Goal: Transaction & Acquisition: Purchase product/service

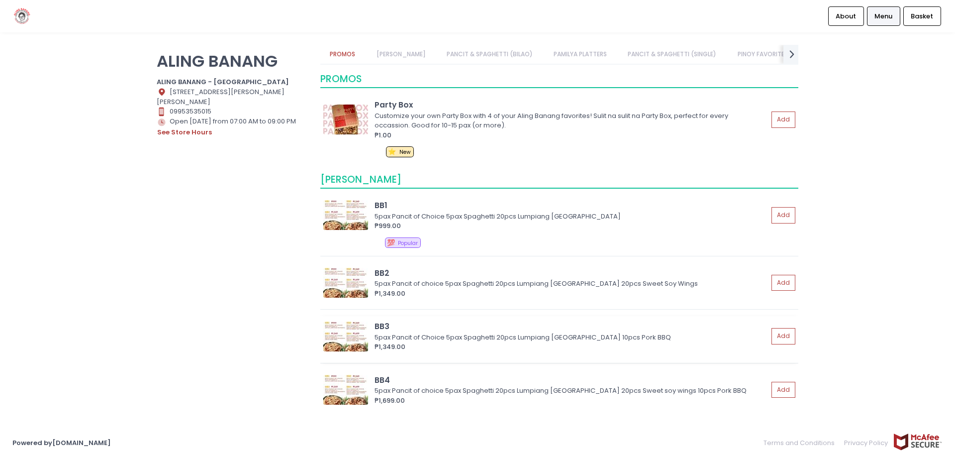
click at [338, 331] on img at bounding box center [345, 336] width 45 height 30
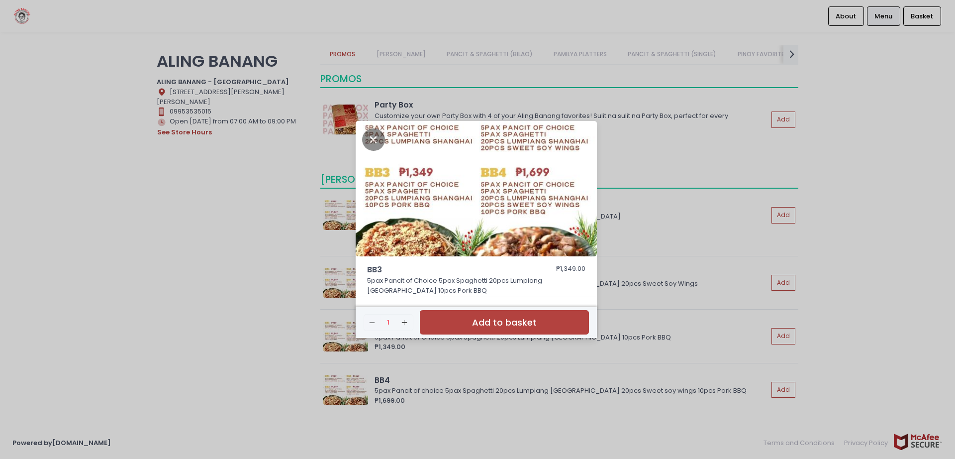
click at [227, 207] on div "BB3 ₱1,349.00 5pax Pancit of Choice 5pax Spaghetti 20pcs Lumpiang Shanghai 10pc…" at bounding box center [477, 229] width 955 height 459
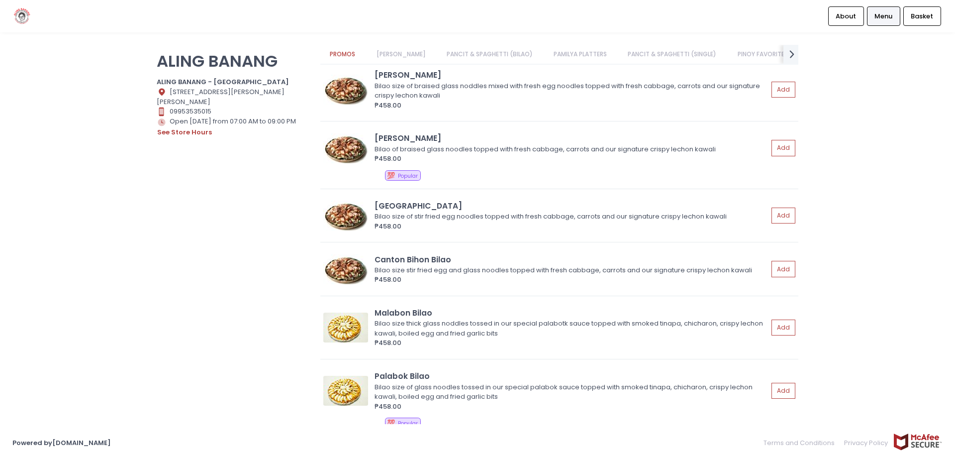
scroll to position [398, 0]
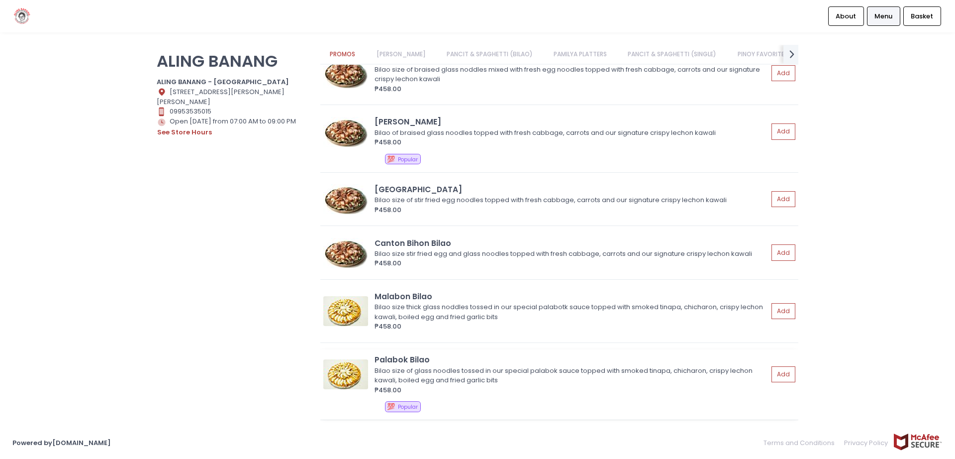
click at [676, 369] on div "Bilao size of glass noodles tossed in our special palabok sauce topped with smo…" at bounding box center [570, 375] width 391 height 19
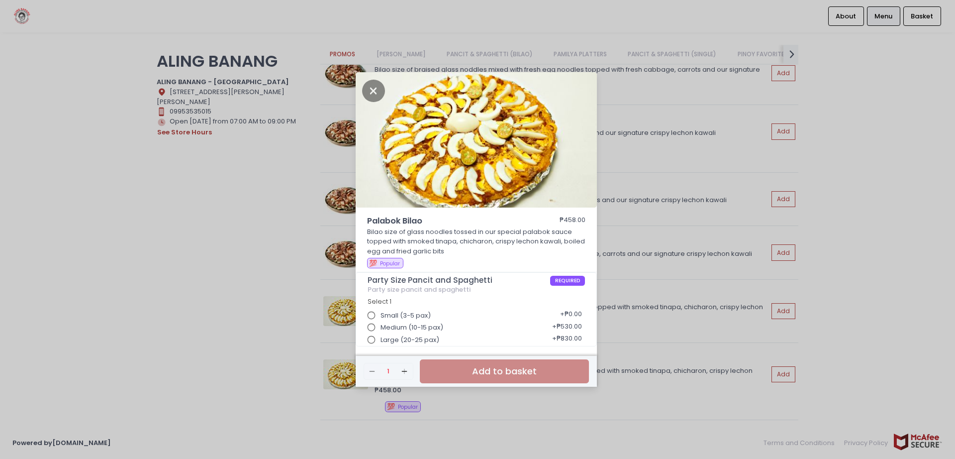
click at [176, 253] on div "Palabok Bilao ₱458.00 Bilao size of glass noodles tossed in our special palabok…" at bounding box center [477, 229] width 955 height 459
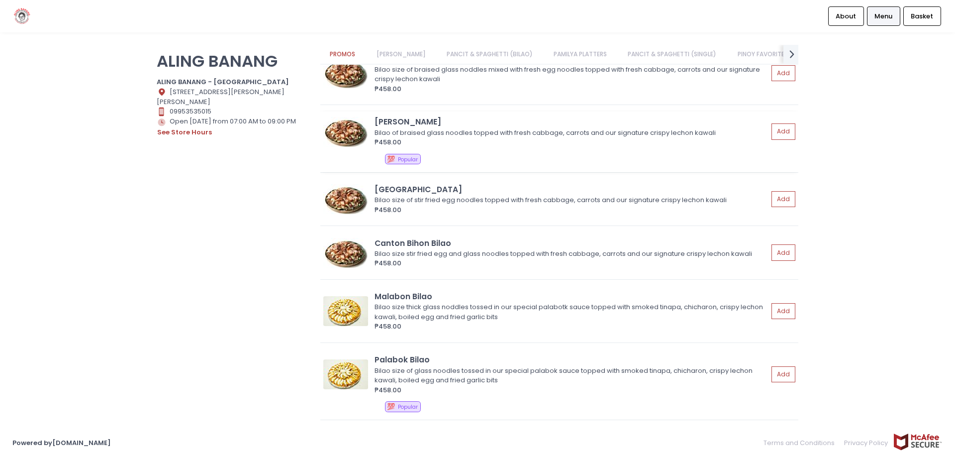
click at [510, 135] on div "Bilao of braised glass noodles topped with fresh cabbage, carrots and our signa…" at bounding box center [570, 133] width 391 height 10
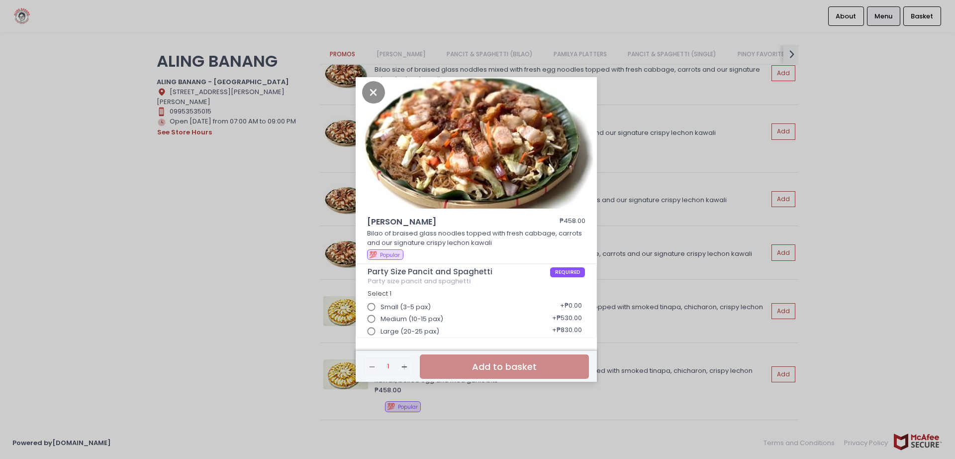
scroll to position [3, 0]
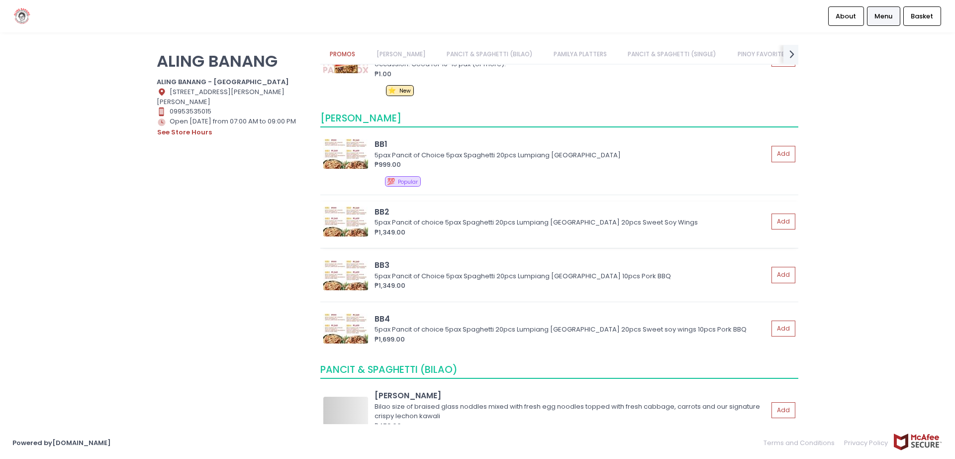
scroll to position [199, 0]
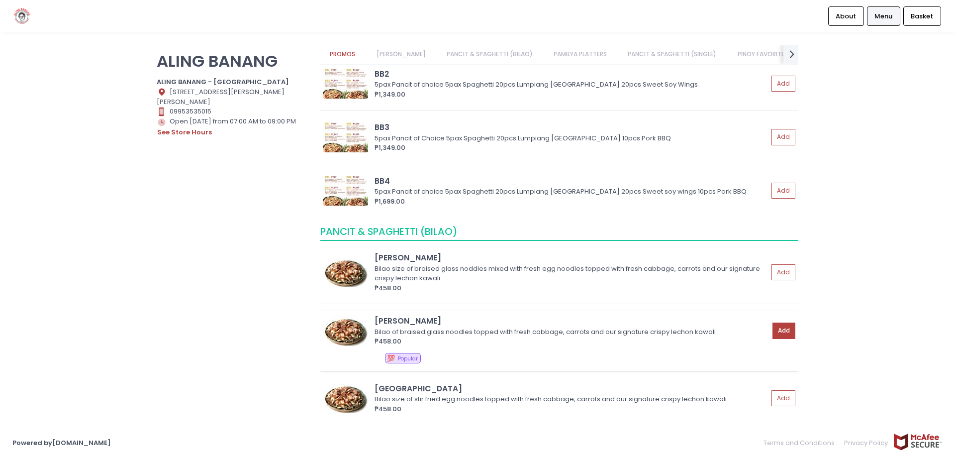
click at [787, 330] on button "Add" at bounding box center [784, 330] width 23 height 16
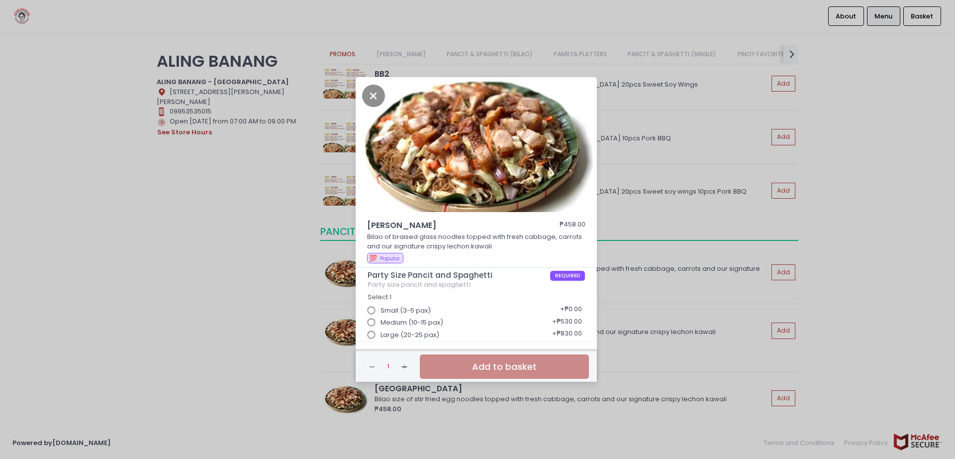
click at [368, 333] on input "Large (20-25 pax)" at bounding box center [371, 334] width 19 height 19
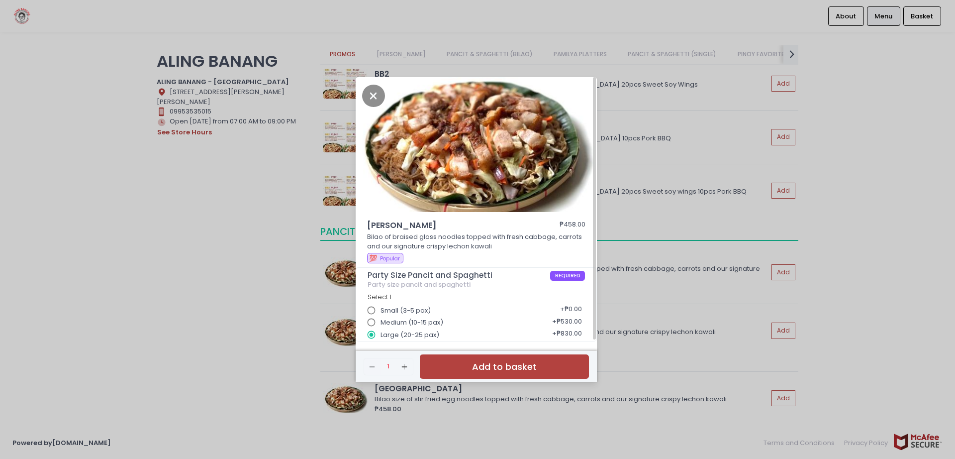
click at [462, 363] on button "Add to basket" at bounding box center [504, 366] width 169 height 24
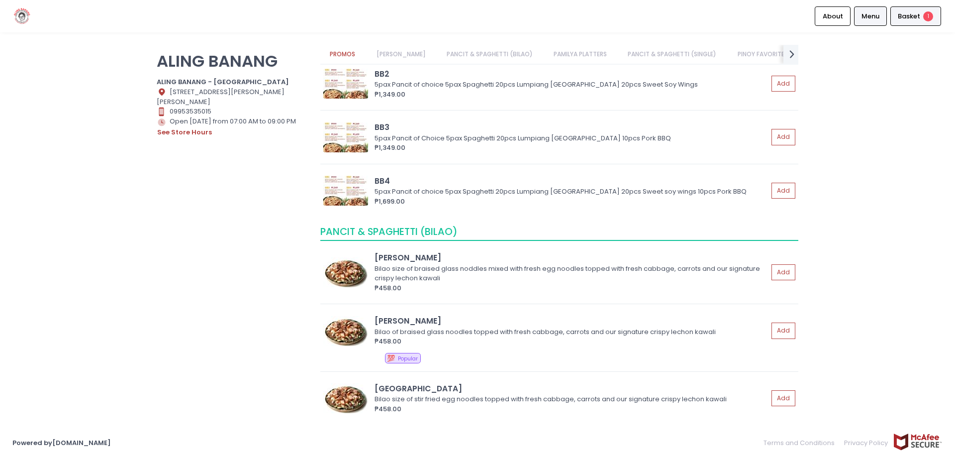
click at [912, 15] on span "Basket" at bounding box center [909, 16] width 22 height 10
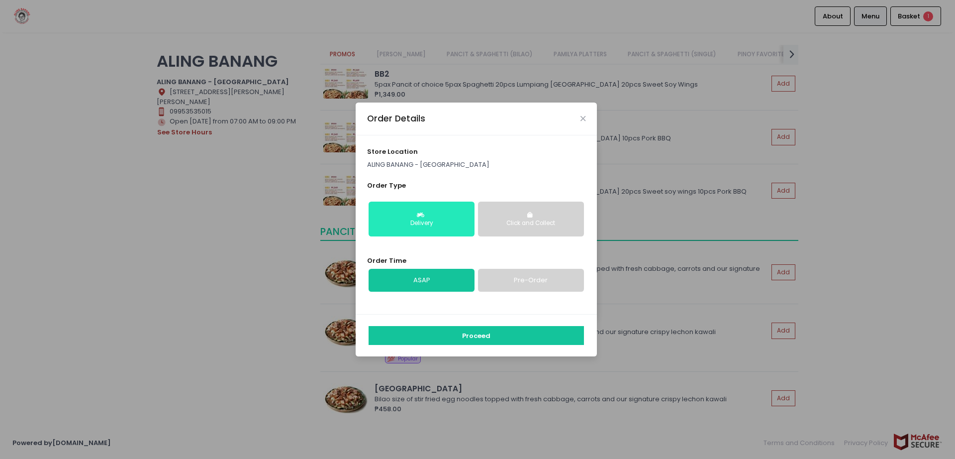
click at [432, 207] on button "Delivery" at bounding box center [422, 219] width 106 height 35
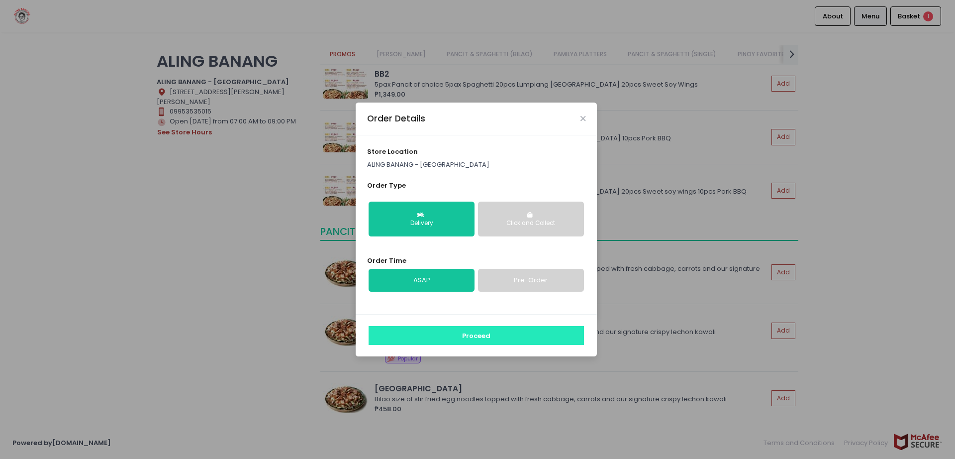
click at [452, 338] on button "Proceed" at bounding box center [476, 335] width 215 height 19
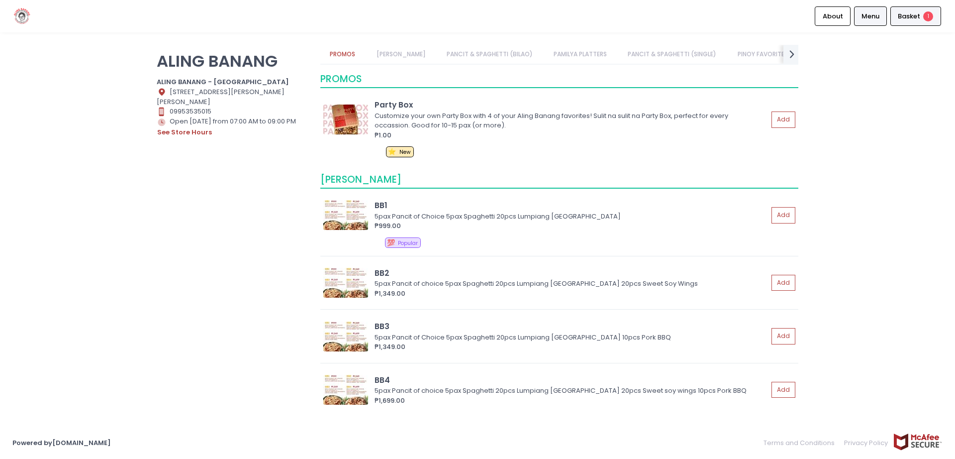
click at [917, 17] on span "Basket" at bounding box center [909, 16] width 22 height 10
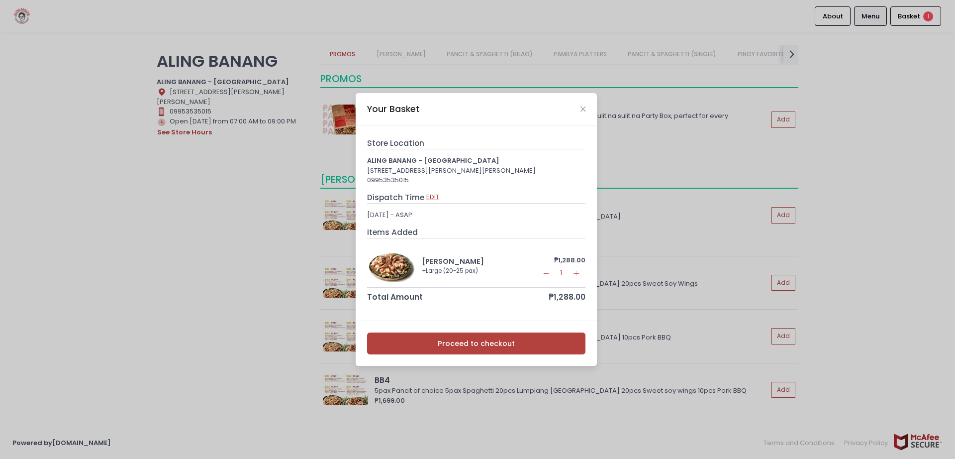
click at [432, 203] on button "EDIT" at bounding box center [433, 197] width 14 height 11
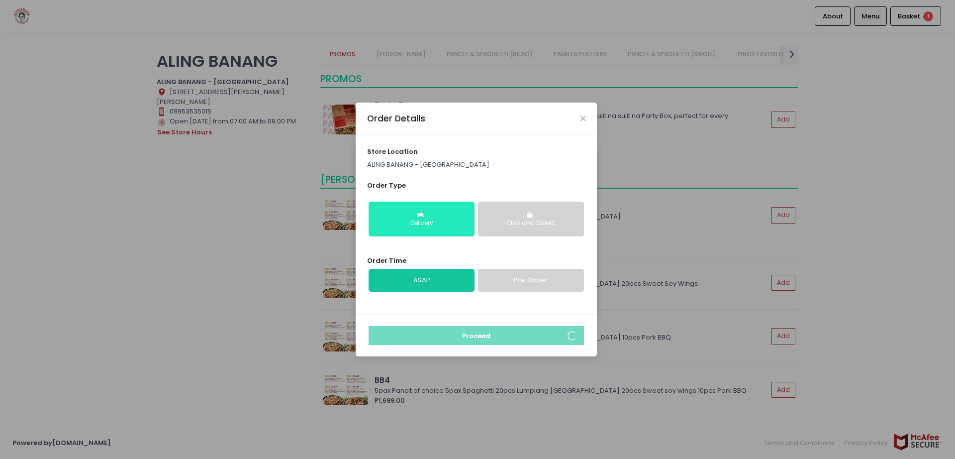
click at [432, 214] on button "Delivery" at bounding box center [422, 219] width 106 height 35
click at [509, 282] on link "Pre-Order" at bounding box center [531, 280] width 106 height 23
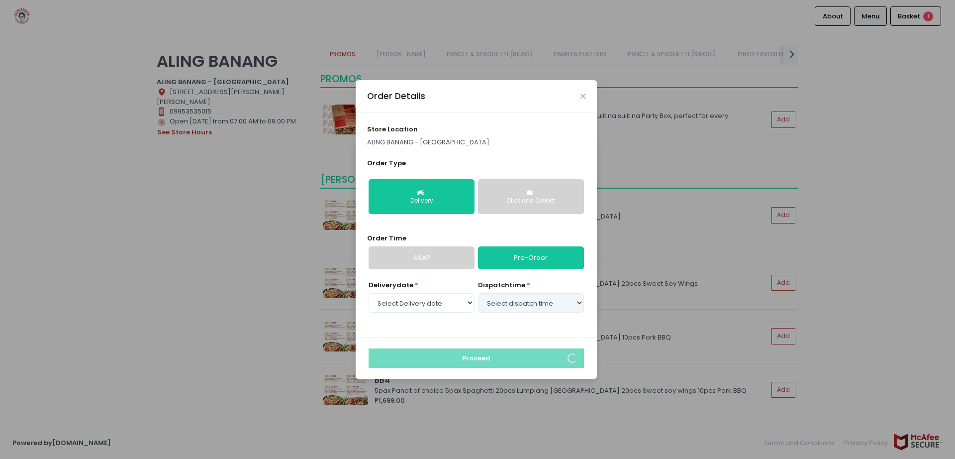
select select "[DATE]"
click at [579, 304] on select "Select dispatch time 09:30 AM - 10:00 AM 10:00 AM - 10:30 AM 10:30 AM - 11:00 A…" at bounding box center [531, 302] width 106 height 19
select select "11:00"
click at [478, 293] on select "Select dispatch time 09:30 AM - 10:00 AM 10:00 AM - 10:30 AM 10:30 AM - 11:00 A…" at bounding box center [531, 302] width 106 height 19
click at [584, 96] on icon "Close" at bounding box center [583, 96] width 5 height 7
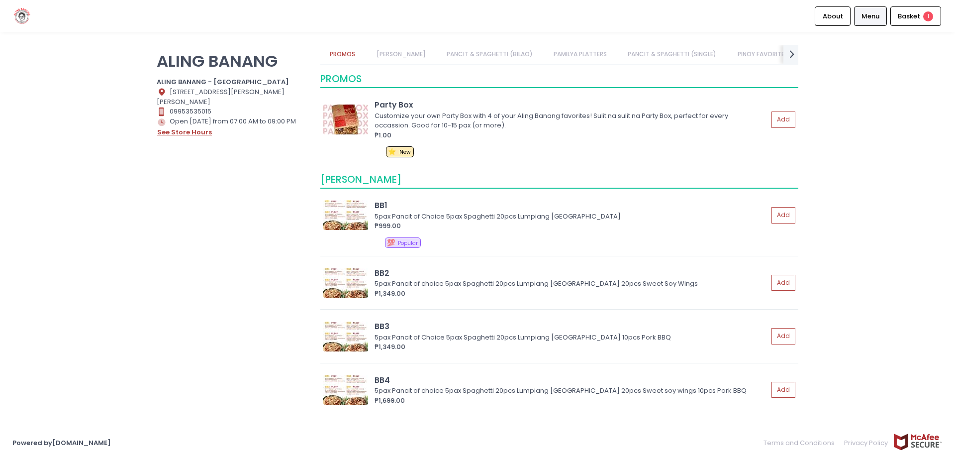
click at [196, 132] on button "see store hours" at bounding box center [185, 132] width 56 height 11
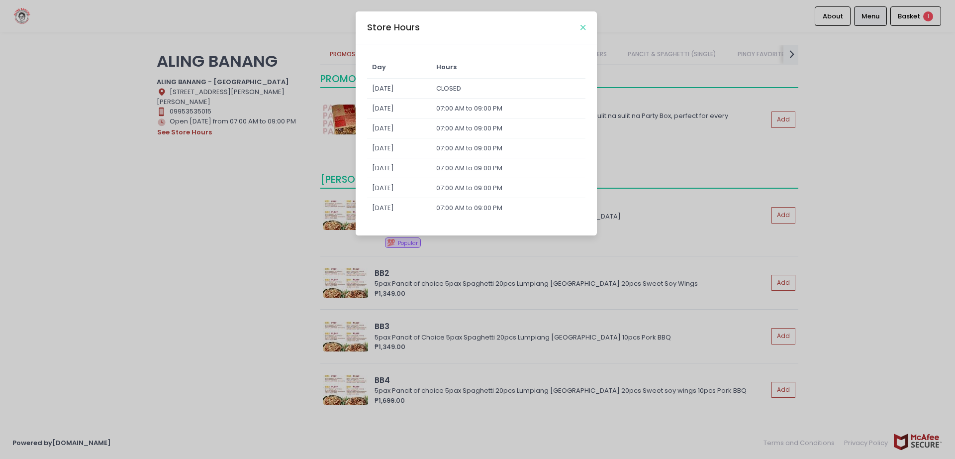
click at [581, 29] on icon "Close" at bounding box center [583, 27] width 5 height 7
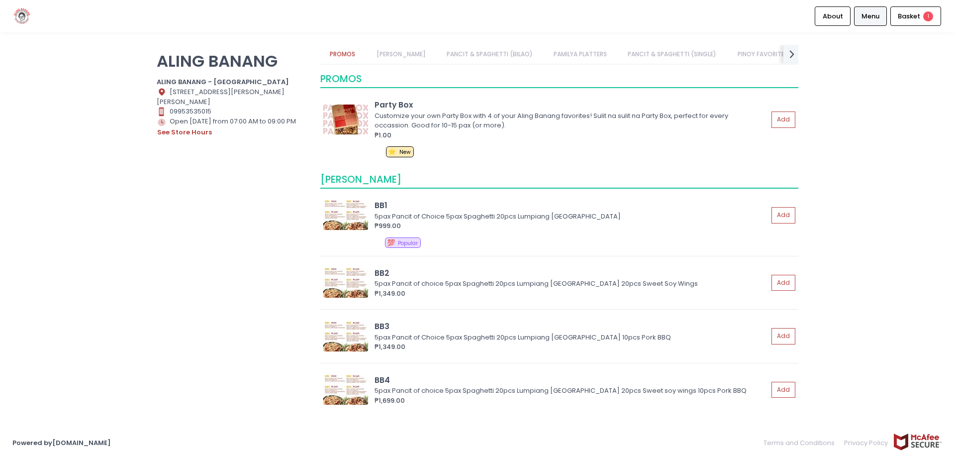
click at [526, 53] on link "PANCIT & SPAGHETTI (BILAO)" at bounding box center [489, 54] width 105 height 19
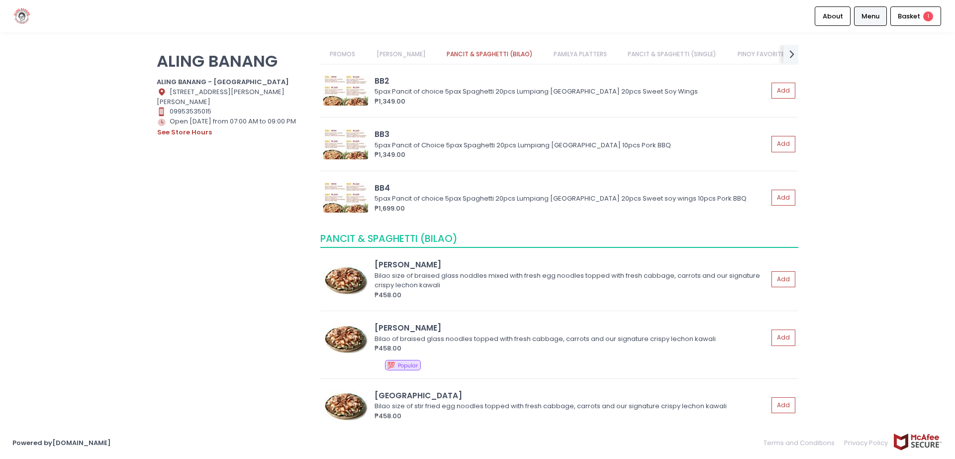
scroll to position [352, 0]
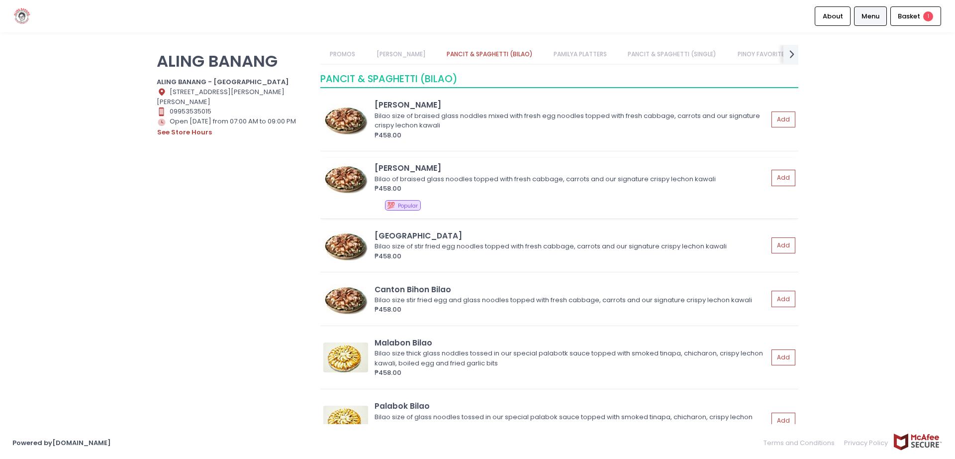
click at [492, 176] on div "Bilao of braised glass noodles topped with fresh cabbage, carrots and our signa…" at bounding box center [570, 179] width 391 height 10
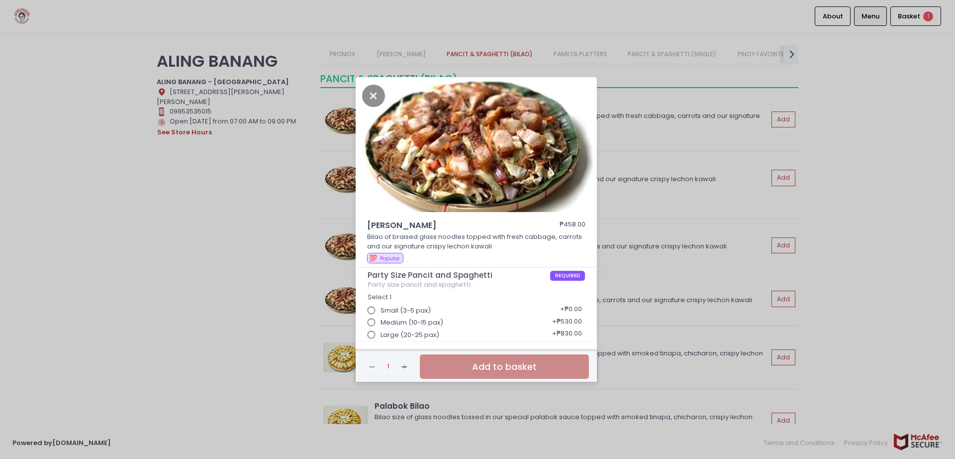
click at [515, 327] on div "Large (20-25 pax) + ₱830.00" at bounding box center [477, 331] width 218 height 12
click at [896, 111] on div "Bihon Bilao ₱458.00 Bilao of braised glass noodles topped with fresh cabbage, c…" at bounding box center [477, 229] width 955 height 459
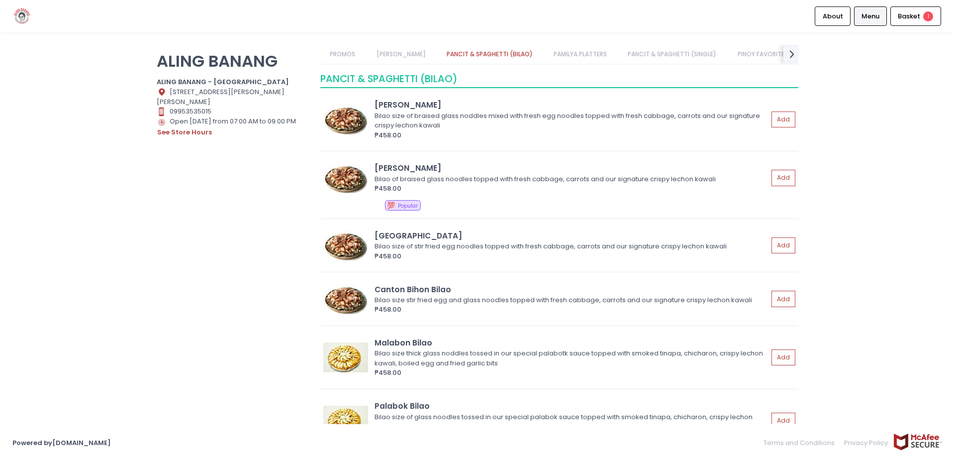
drag, startPoint x: 168, startPoint y: 299, endPoint x: 172, endPoint y: 304, distance: 6.0
click at [168, 299] on div "ALING BANANG ALING BANANG - [GEOGRAPHIC_DATA] Location Created with Sketch. [ST…" at bounding box center [233, 224] width 164 height 359
